Goal: Transaction & Acquisition: Purchase product/service

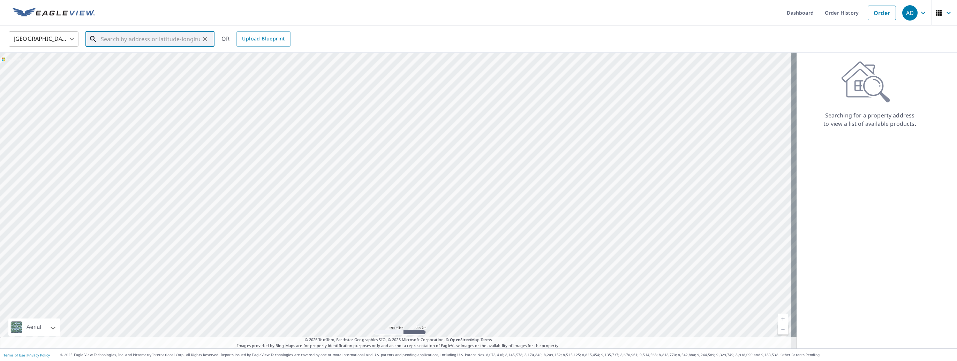
click at [152, 38] on input "text" at bounding box center [150, 39] width 99 height 20
click at [135, 61] on span "3899 Yellow Pine Dr" at bounding box center [154, 59] width 110 height 8
type input "3899 Yellow Pine Dr Rescue, CA 95672"
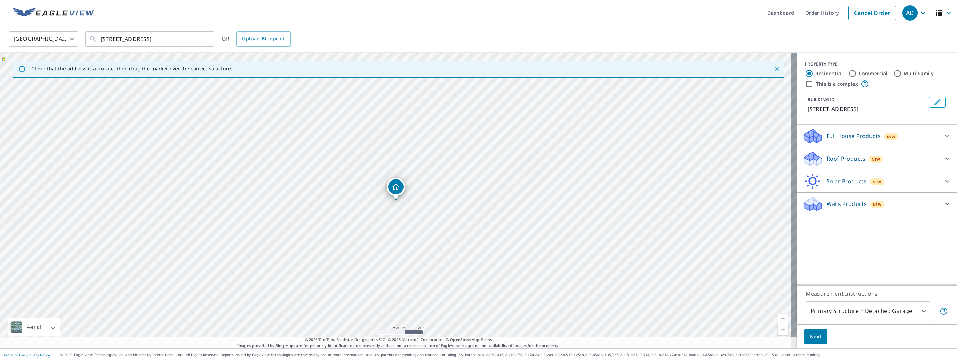
click at [828, 156] on p "Roof Products" at bounding box center [846, 159] width 39 height 8
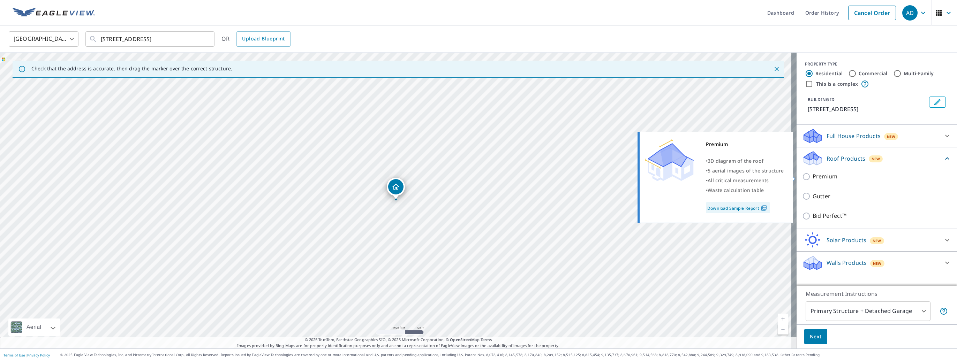
click at [802, 179] on input "Premium" at bounding box center [807, 177] width 10 height 8
checkbox input "true"
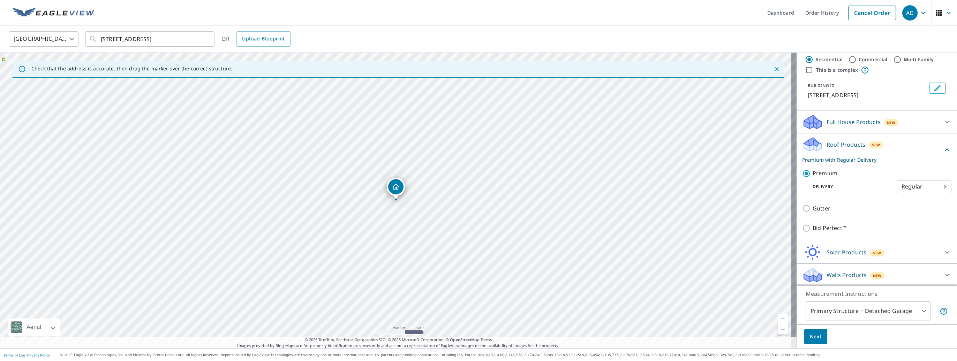
click at [828, 253] on p "Solar Products" at bounding box center [847, 252] width 40 height 8
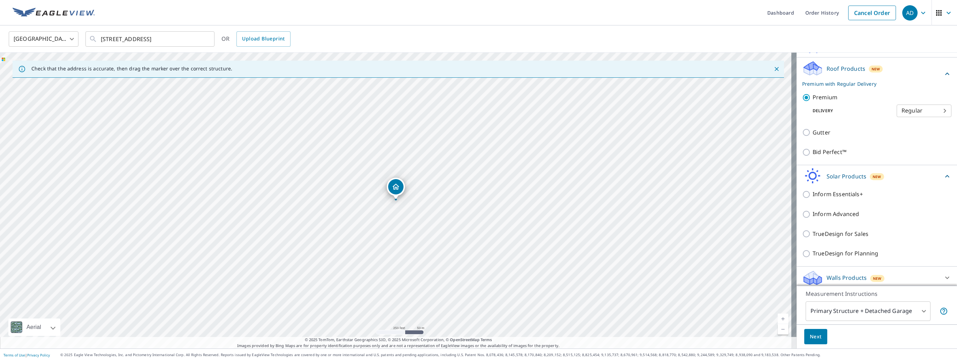
scroll to position [92, 0]
click at [819, 337] on button "Next" at bounding box center [815, 337] width 23 height 16
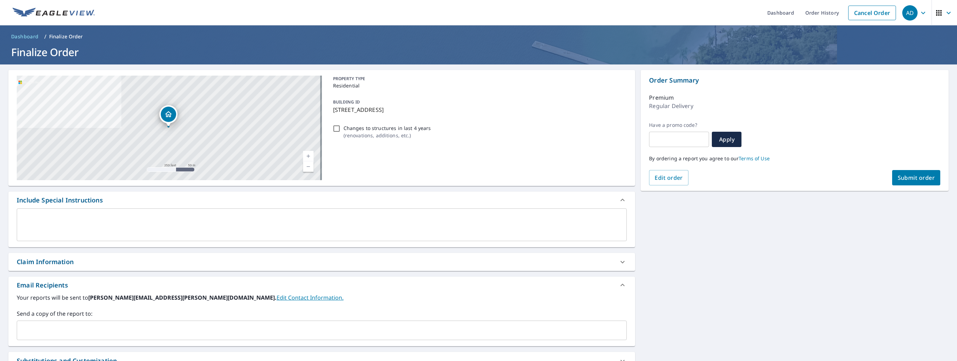
click at [27, 327] on input "text" at bounding box center [316, 330] width 593 height 13
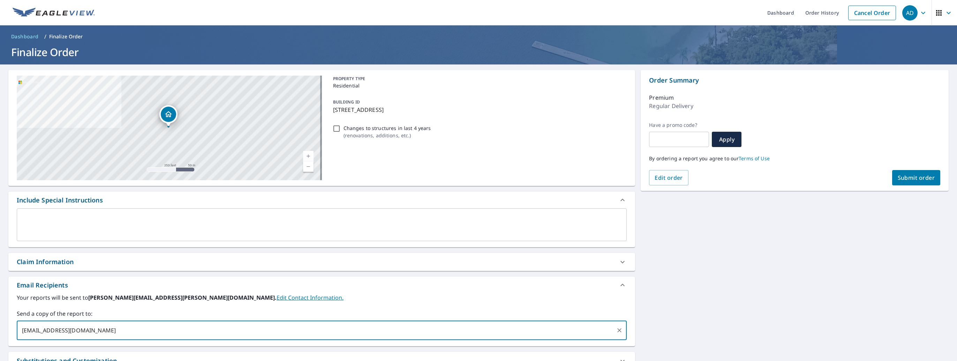
type input "max@solarado-ca.com"
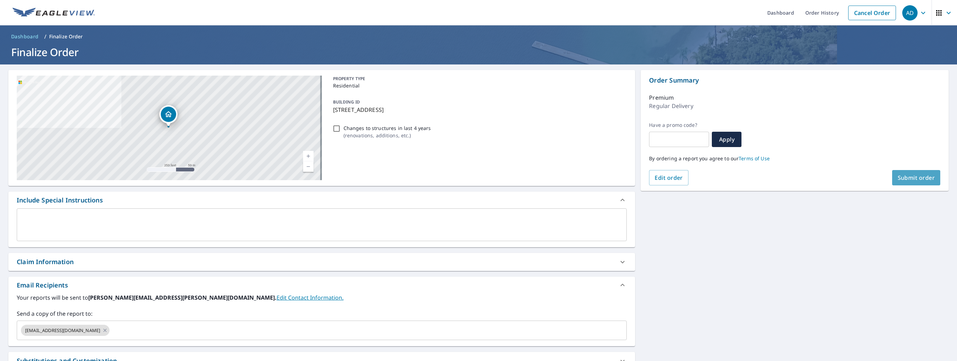
click at [902, 181] on span "Submit order" at bounding box center [916, 178] width 37 height 8
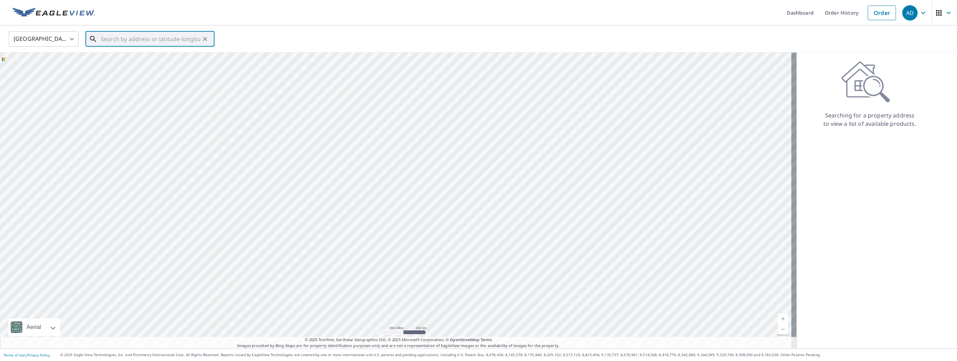
click at [138, 38] on input "text" at bounding box center [150, 39] width 99 height 20
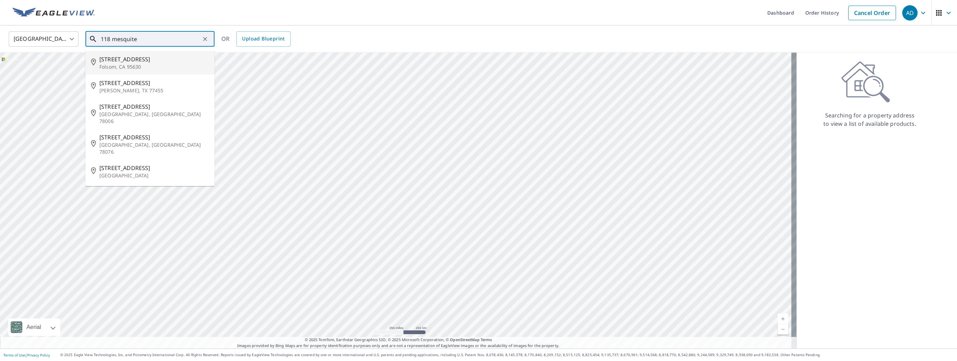
click at [153, 65] on p "Folsom, CA 95630" at bounding box center [154, 66] width 110 height 7
type input "[STREET_ADDRESS]"
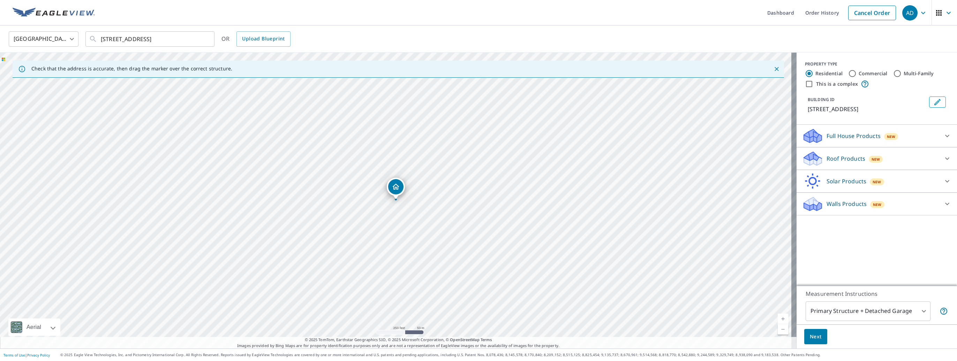
click at [840, 158] on p "Roof Products" at bounding box center [846, 159] width 39 height 8
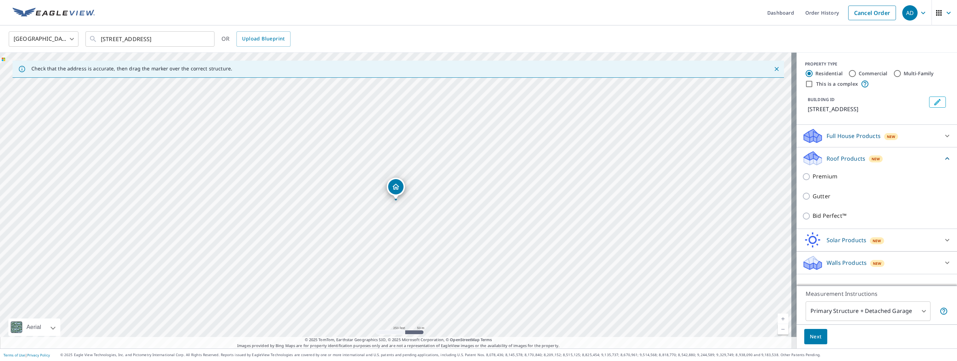
click at [804, 178] on input "Premium" at bounding box center [807, 177] width 10 height 8
checkbox input "true"
click at [810, 335] on span "Next" at bounding box center [816, 337] width 12 height 9
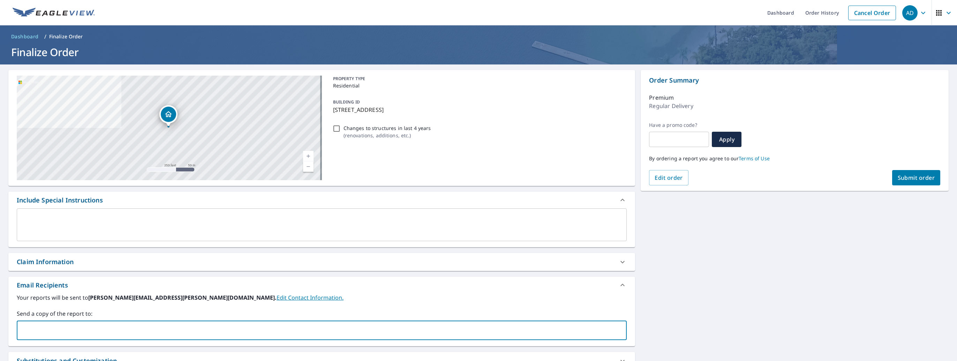
click at [127, 324] on input "text" at bounding box center [316, 330] width 593 height 13
type input "[PERSON_NAME][EMAIL_ADDRESS][PERSON_NAME][DOMAIN_NAME]"
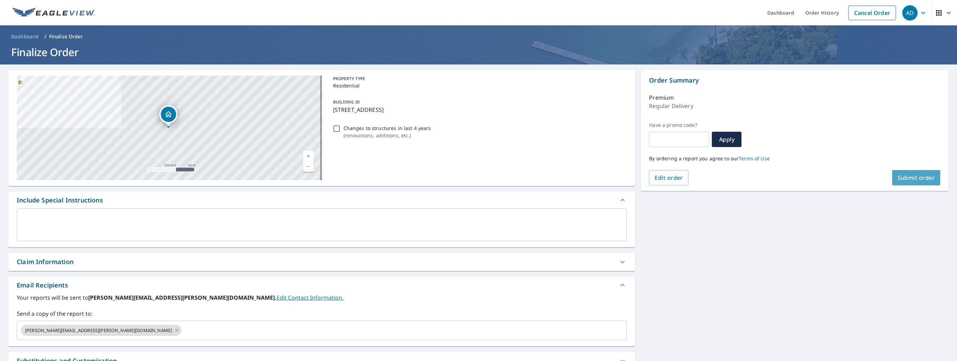
click at [917, 181] on span "Submit order" at bounding box center [916, 178] width 37 height 8
